Goal: Find contact information: Find contact information

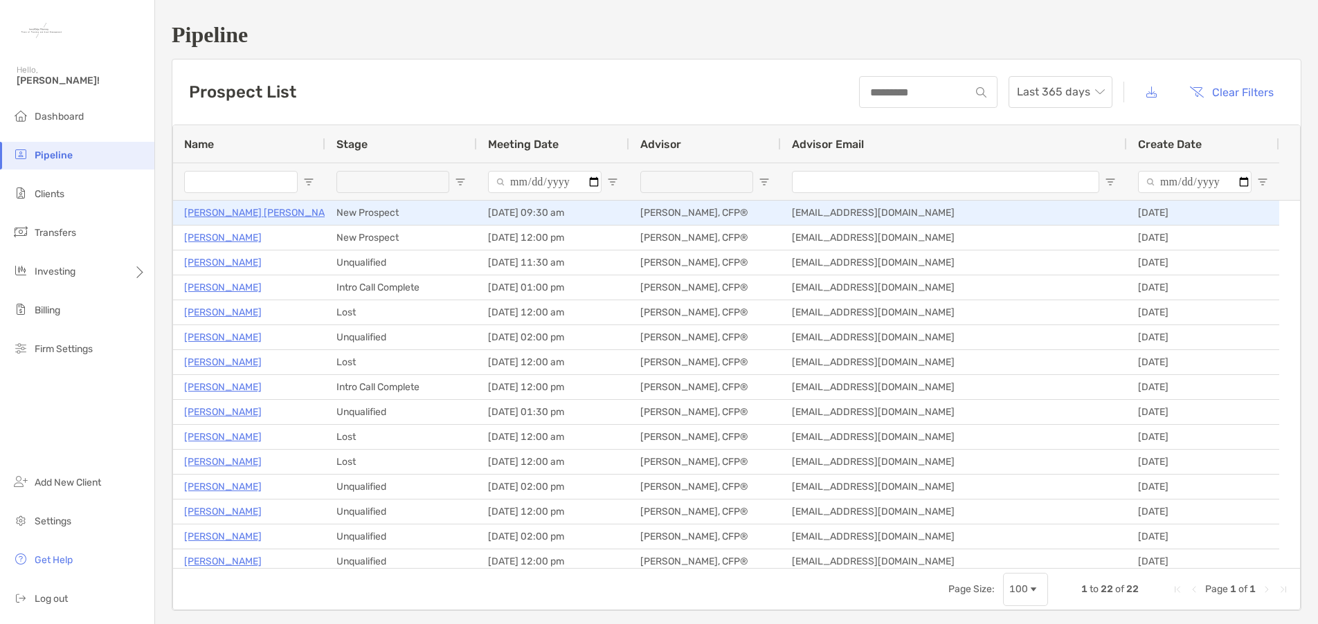
click at [223, 212] on p "[PERSON_NAME] [PERSON_NAME]" at bounding box center [262, 212] width 157 height 17
click at [226, 213] on p "[PERSON_NAME] [PERSON_NAME]" at bounding box center [262, 212] width 157 height 17
click at [251, 214] on p "[PERSON_NAME] [PERSON_NAME]" at bounding box center [262, 212] width 157 height 17
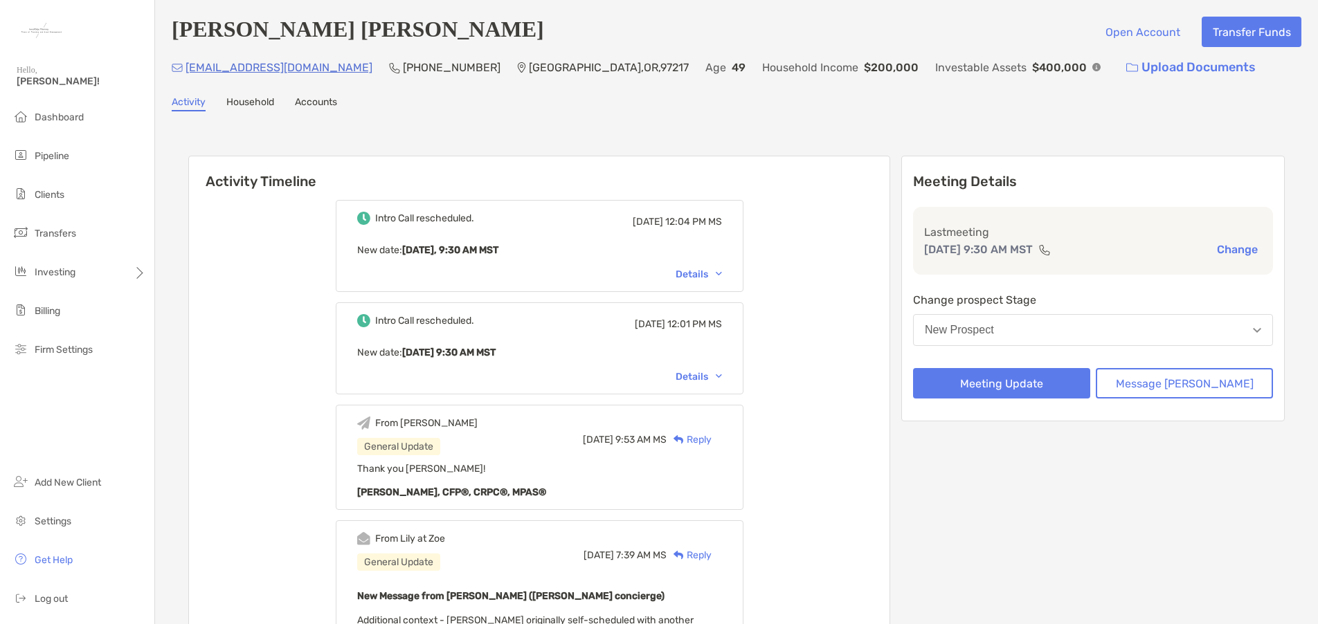
click at [722, 276] on div "Details" at bounding box center [698, 275] width 46 height 12
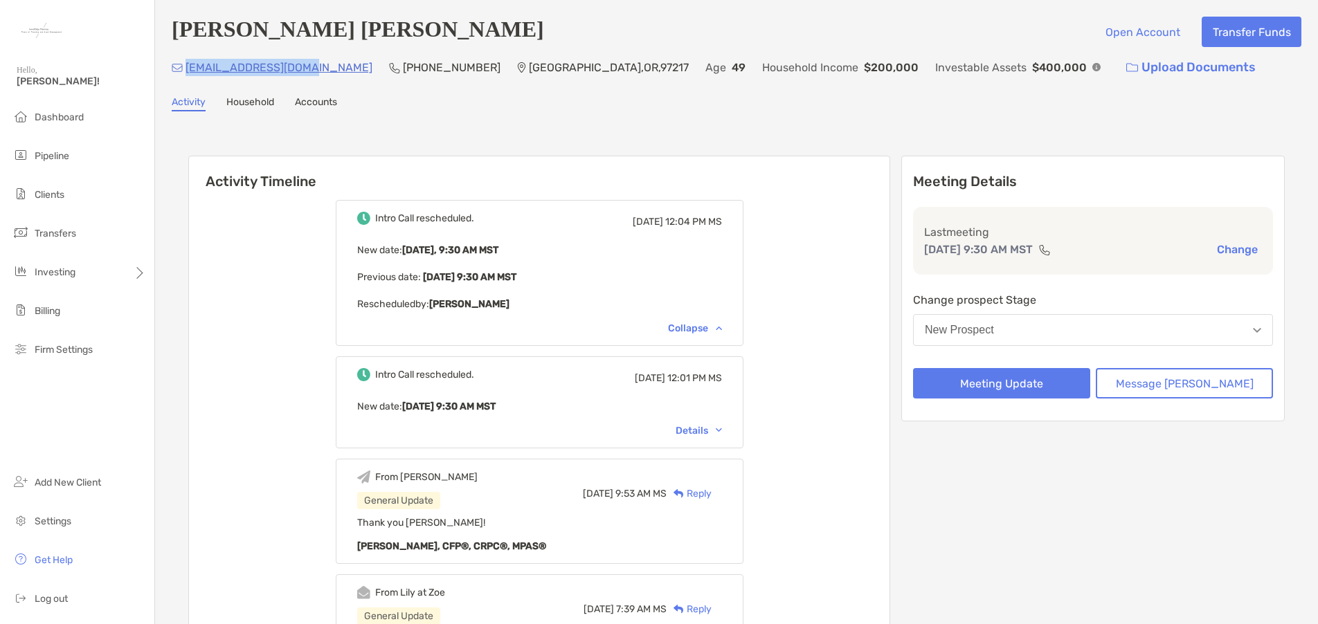
drag, startPoint x: 318, startPoint y: 68, endPoint x: 187, endPoint y: 72, distance: 130.9
click at [187, 72] on div "mckhaughey@gmail.com (503) 319-6991 Portland , OR , 97217 Age 49 Household Inco…" at bounding box center [736, 68] width 1129 height 30
copy p "[EMAIL_ADDRESS][DOMAIN_NAME]"
click at [62, 528] on li "Settings" at bounding box center [77, 522] width 154 height 28
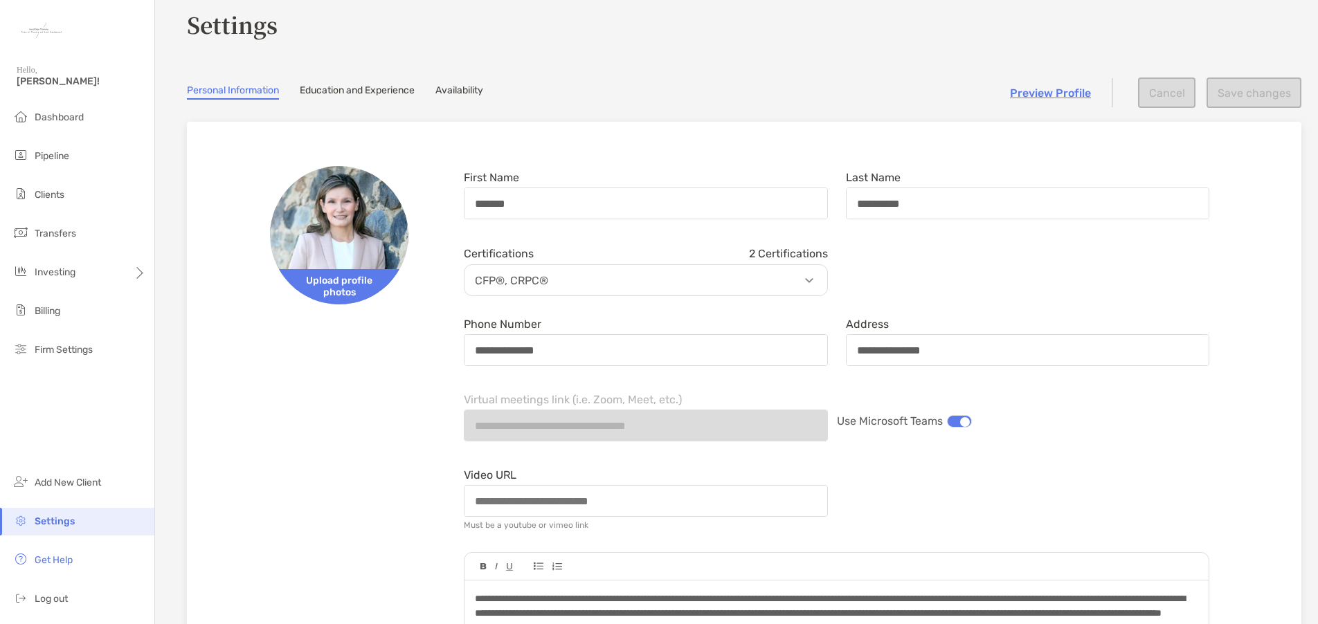
scroll to position [69, 0]
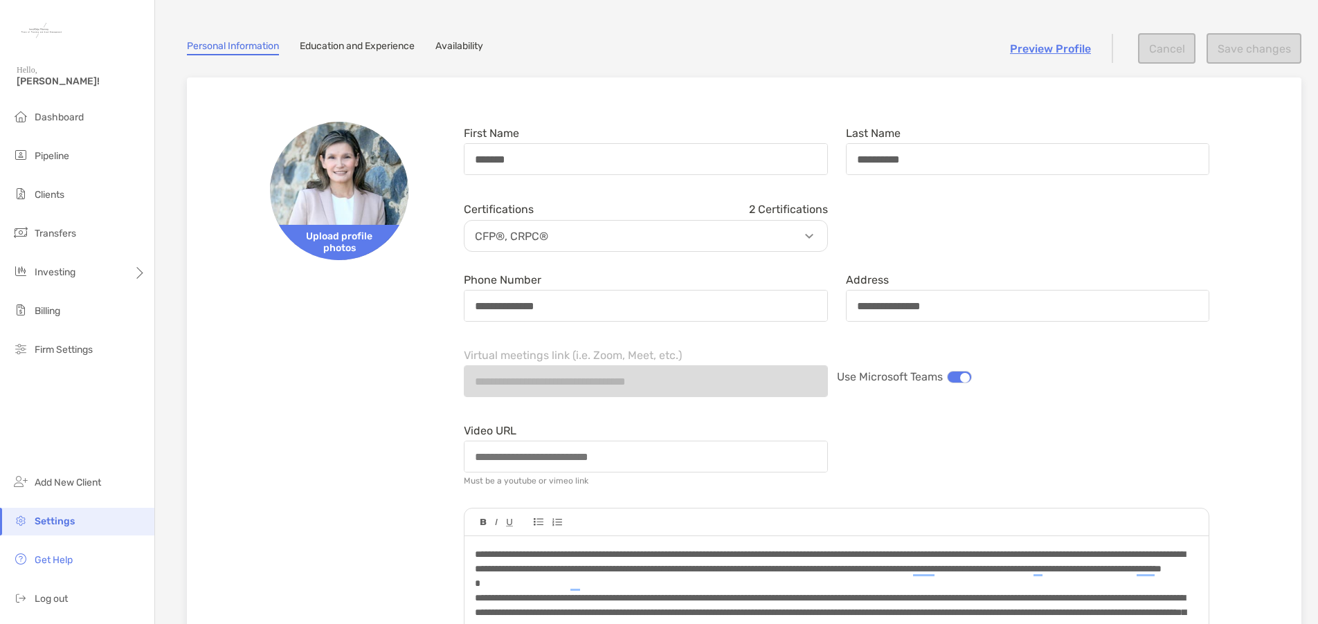
click at [947, 376] on div at bounding box center [959, 377] width 25 height 12
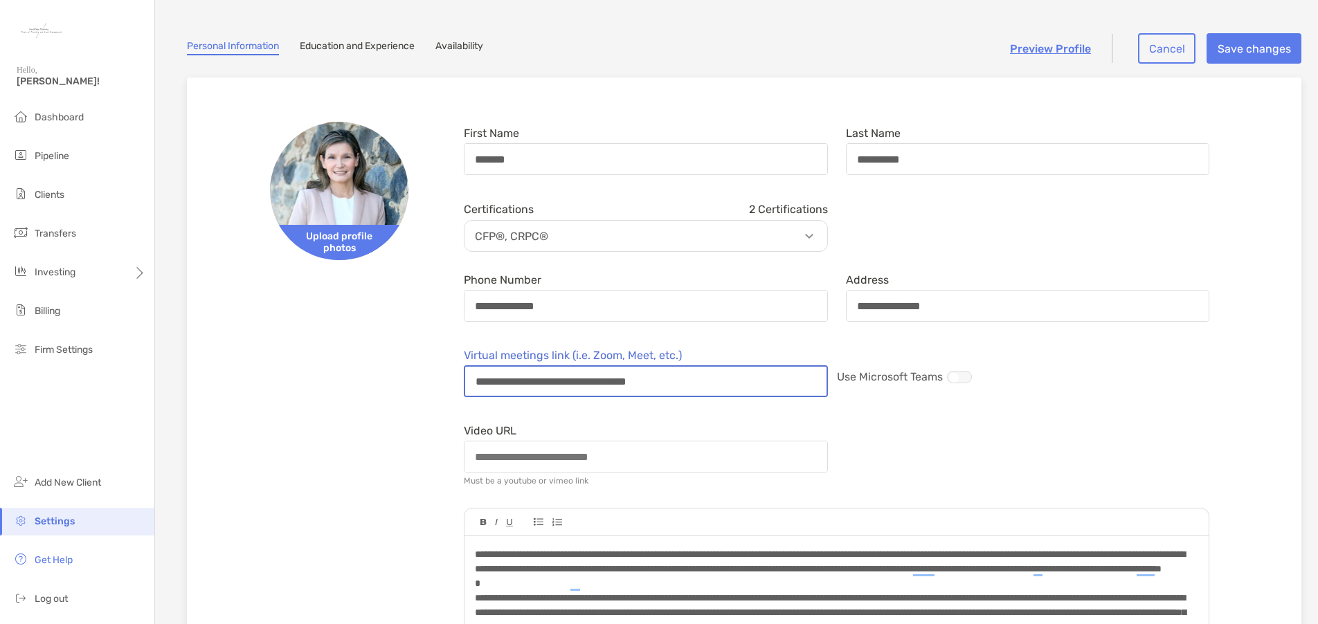
drag, startPoint x: 711, startPoint y: 385, endPoint x: 453, endPoint y: 376, distance: 258.3
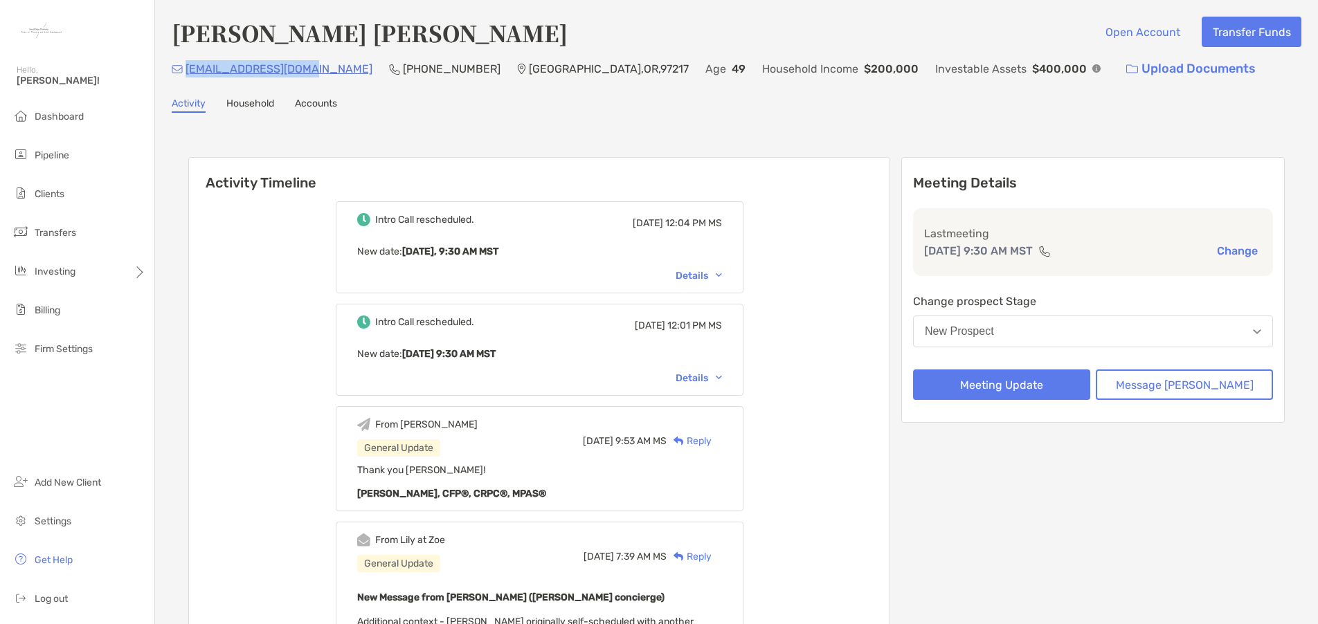
click at [188, 68] on div "[EMAIL_ADDRESS][DOMAIN_NAME] (503) 319-[GEOGRAPHIC_DATA] Age [DEMOGRAPHIC_DATA]…" at bounding box center [736, 69] width 1129 height 30
click at [311, 336] on div "Intro Call rescheduled. [DATE] 12:04 PM MS New date : [DATE], 9:30 AM MST Detai…" at bounding box center [539, 618] width 700 height 855
